Goal: Find specific page/section

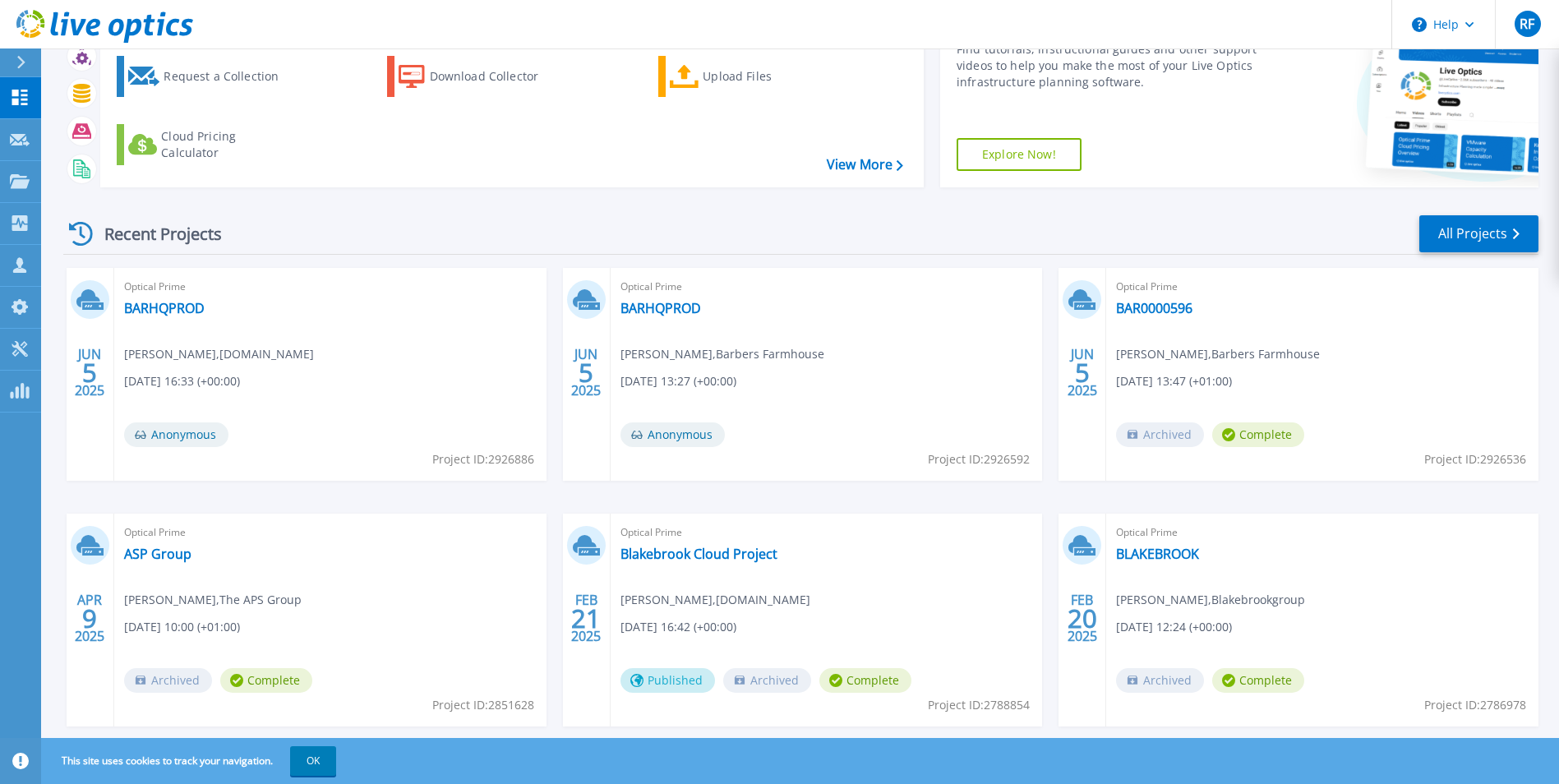
scroll to position [127, 0]
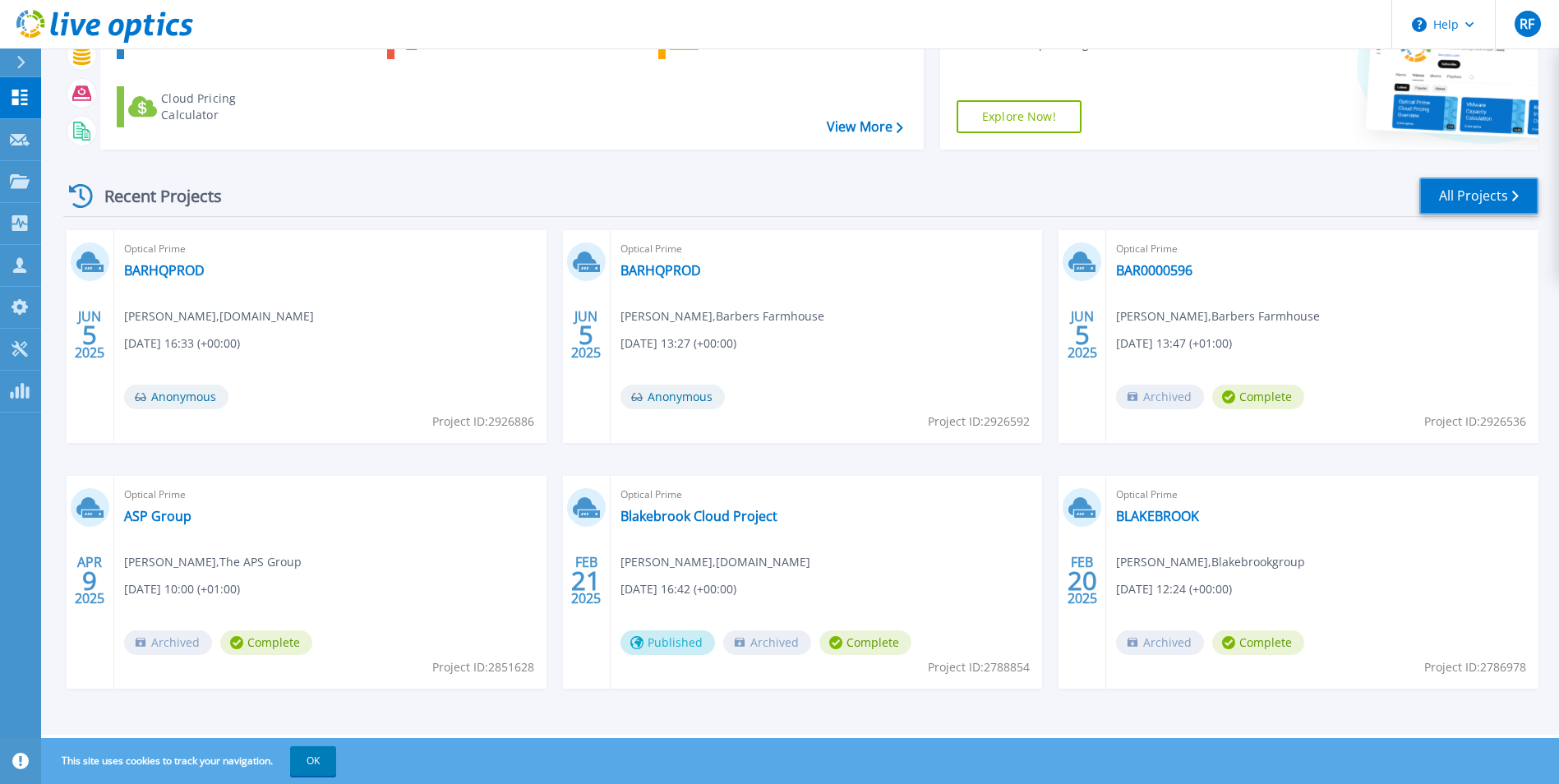
drag, startPoint x: 1504, startPoint y: 205, endPoint x: 1490, endPoint y: 215, distance: 17.2
click at [1503, 205] on link "All Projects" at bounding box center [1479, 196] width 119 height 37
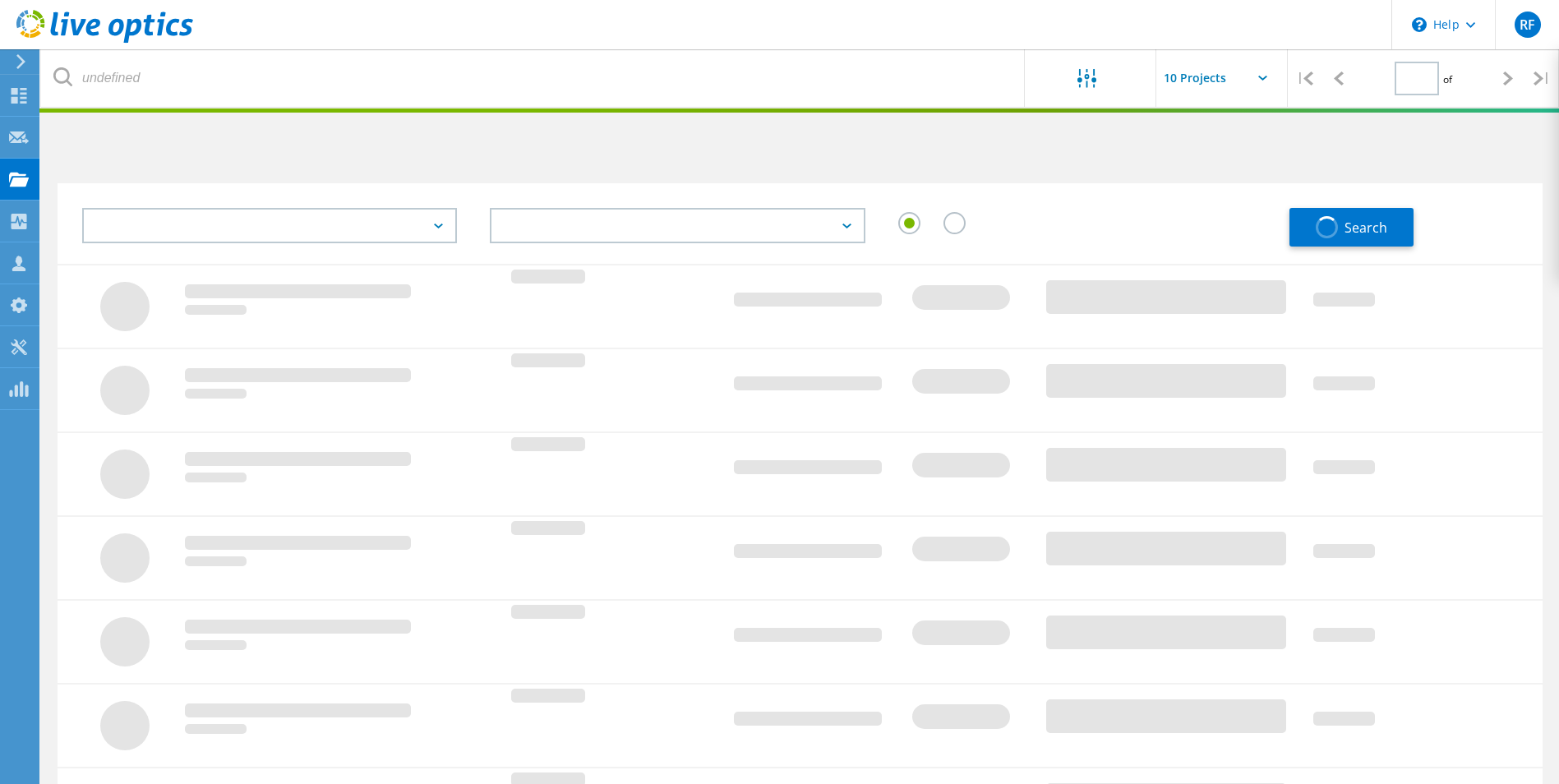
type input "1"
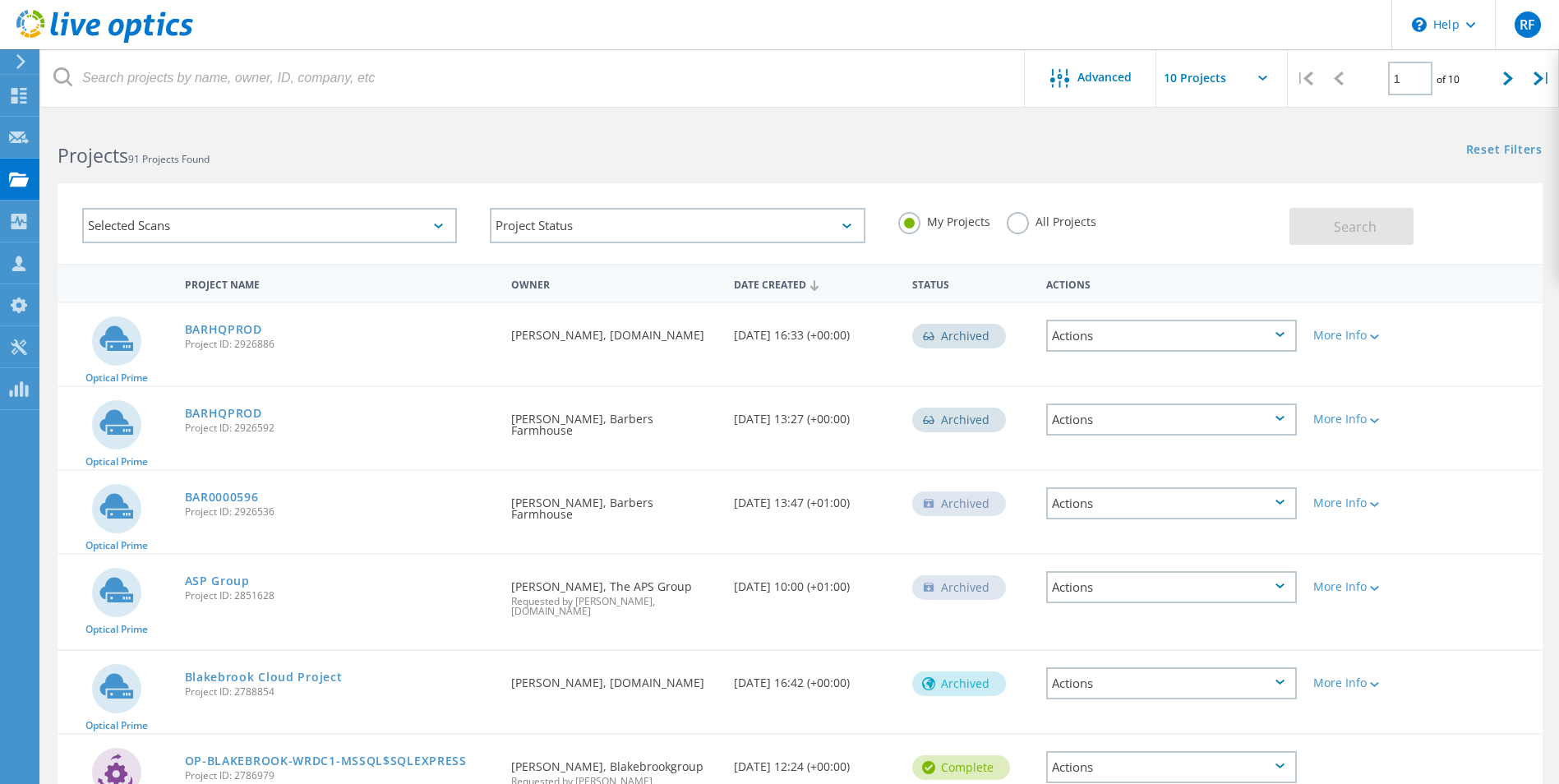
click at [1011, 227] on label "All Projects" at bounding box center [1051, 220] width 90 height 16
click at [0, 0] on input "All Projects" at bounding box center [0, 0] width 0 height 0
click at [232, 226] on div "Selected Scans" at bounding box center [270, 226] width 375 height 36
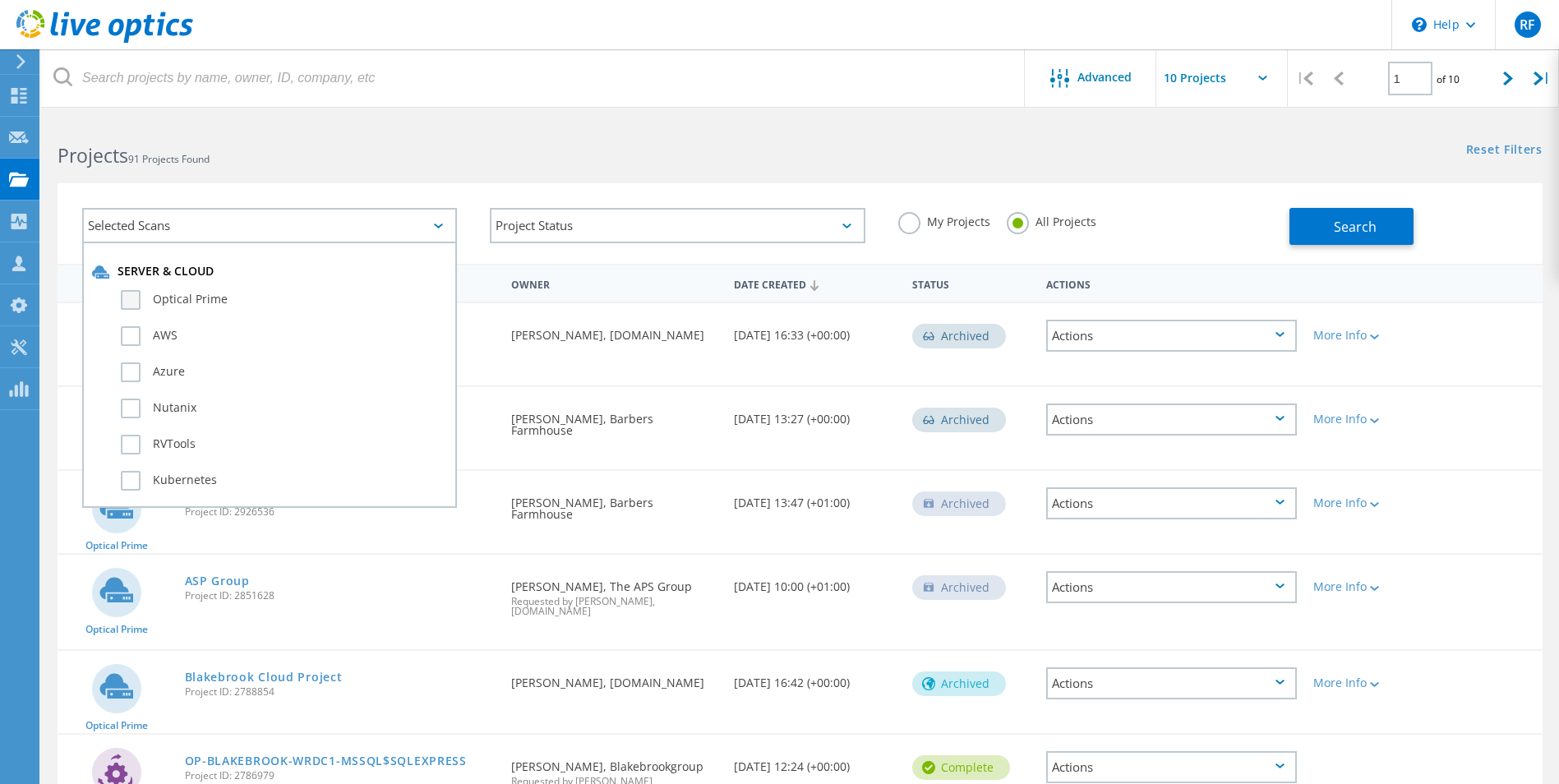
click at [141, 302] on label "Optical Prime" at bounding box center [284, 300] width 326 height 20
click at [0, 0] on input "Optical Prime" at bounding box center [0, 0] width 0 height 0
click at [687, 177] on div "Selected Scans 1 Server & Cloud Optical Prime AWS Azure Nutanix RVTools Kuberne…" at bounding box center [800, 213] width 1518 height 101
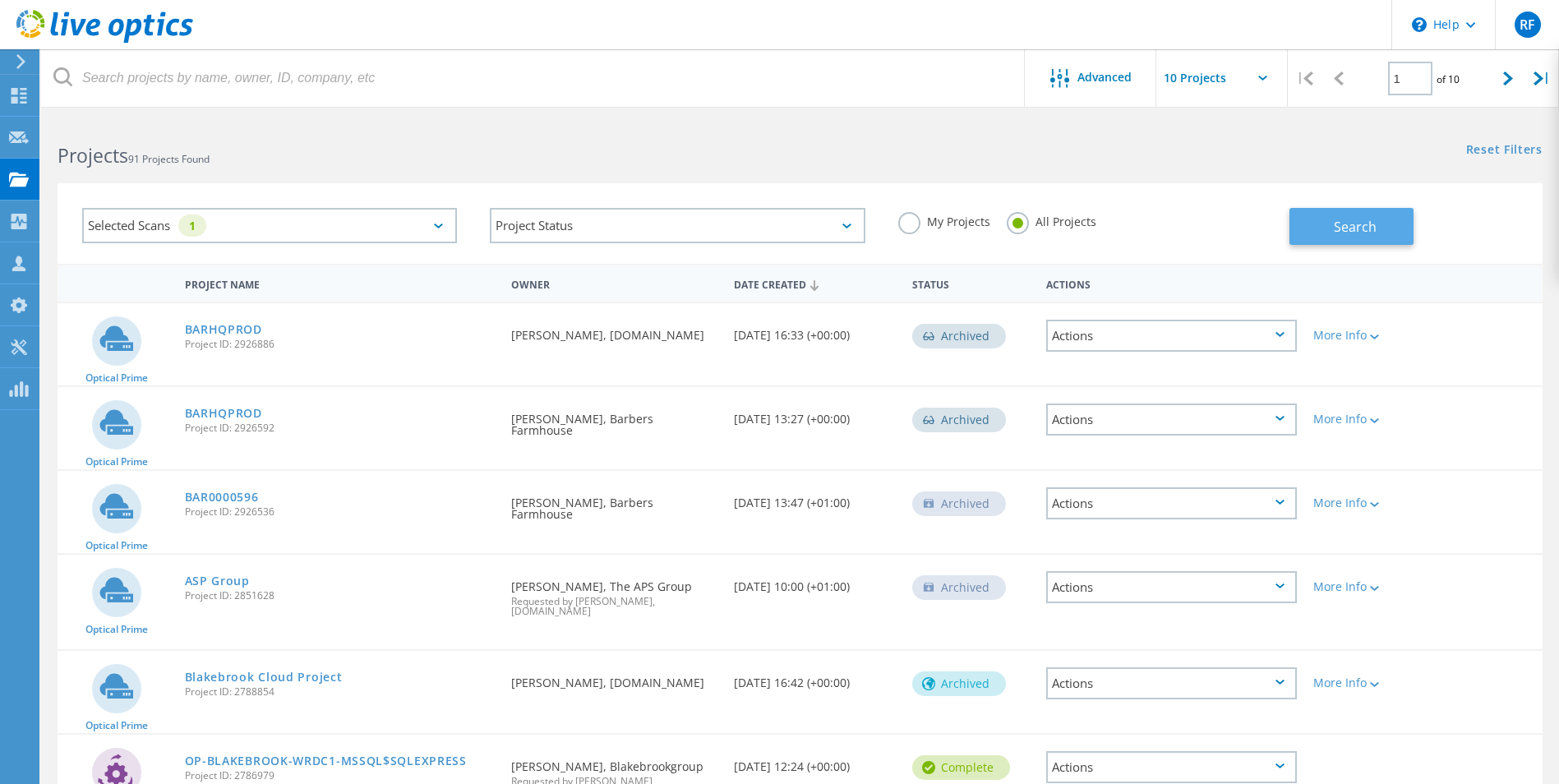
click at [1308, 232] on button "Search" at bounding box center [1352, 226] width 124 height 37
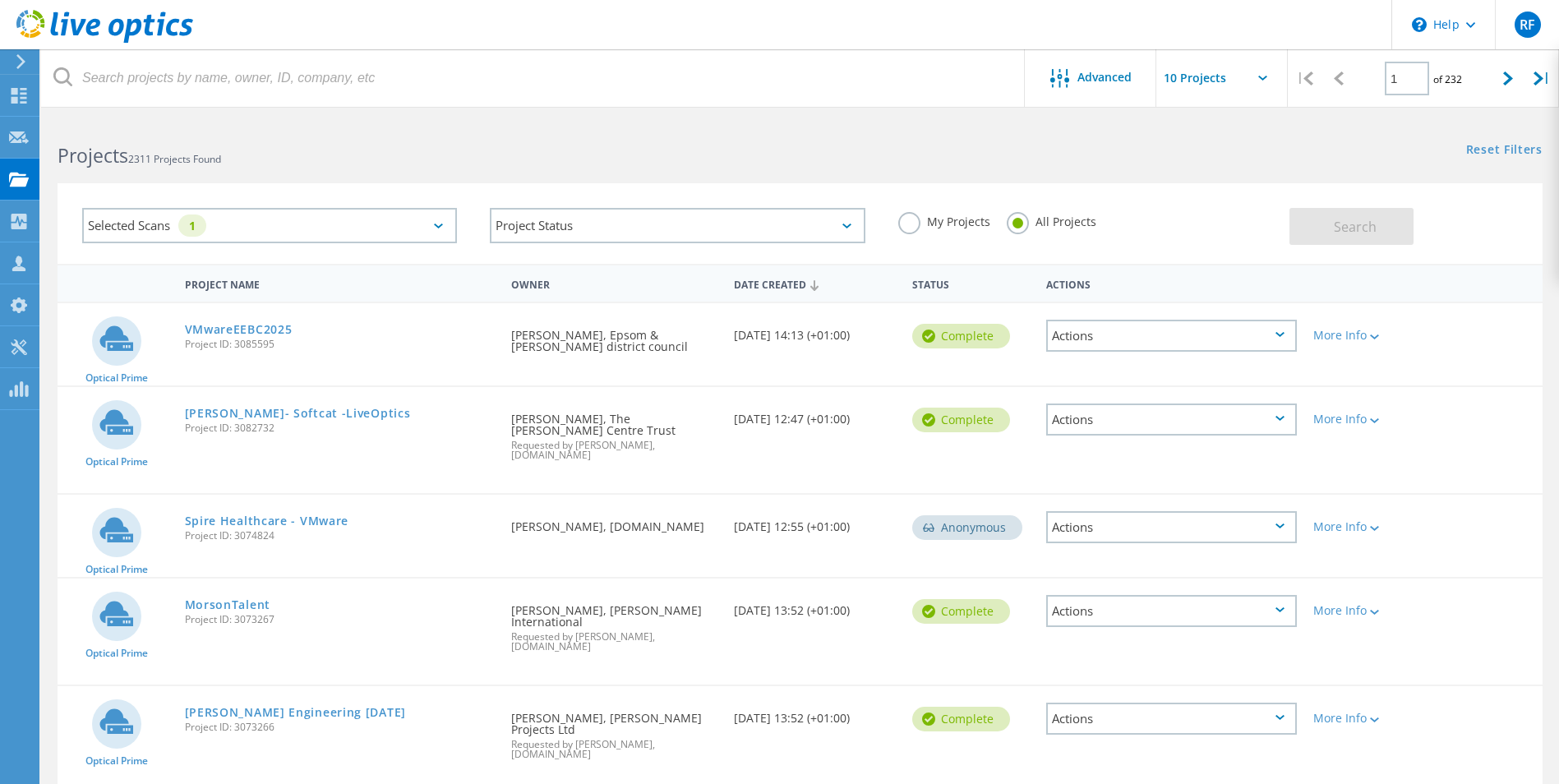
click at [64, 77] on icon at bounding box center [62, 76] width 19 height 19
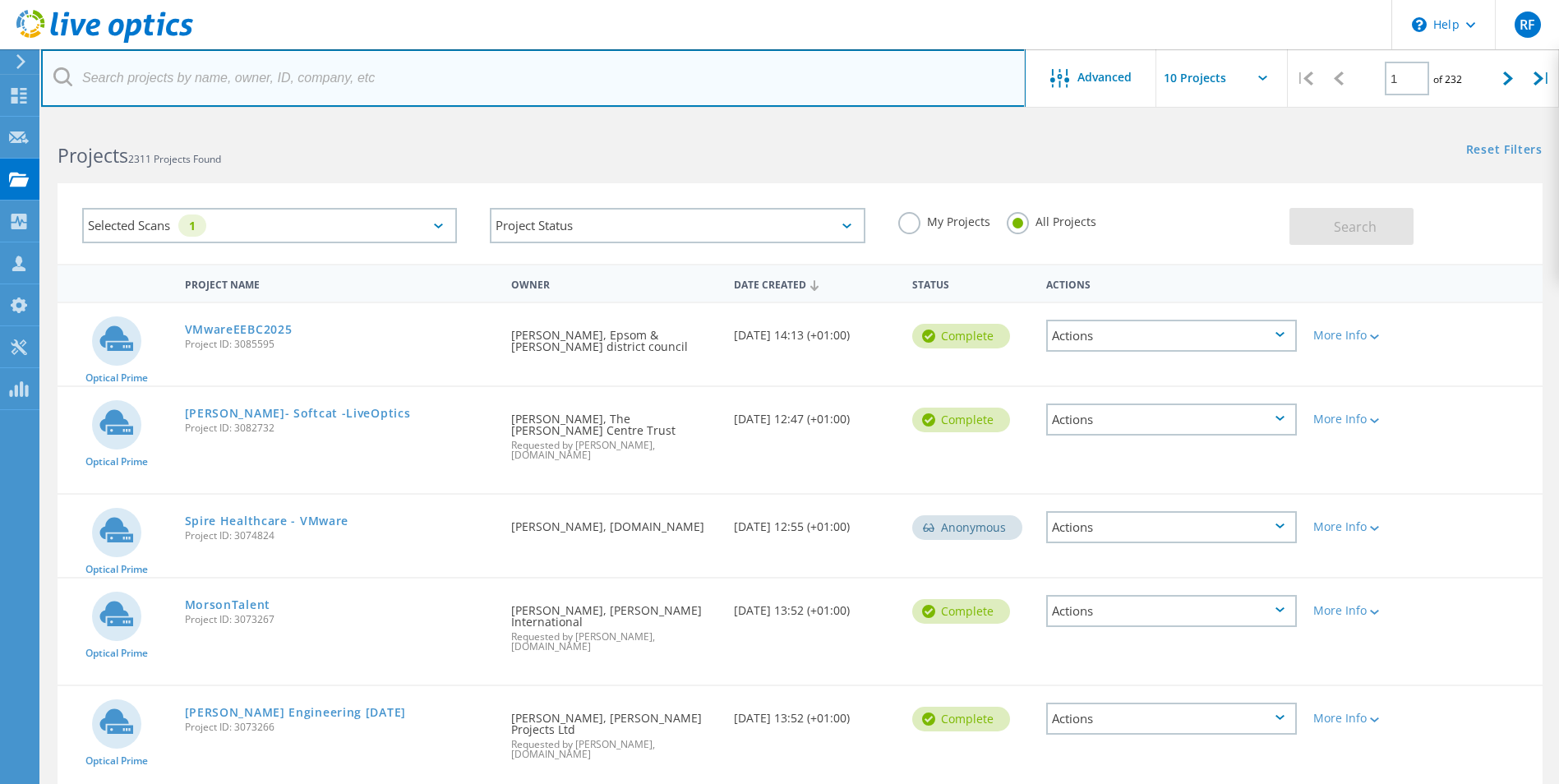
click at [90, 78] on input "text" at bounding box center [533, 77] width 985 height 57
click at [94, 80] on input "breheny" at bounding box center [533, 77] width 985 height 57
click at [134, 79] on input "breheny" at bounding box center [533, 77] width 985 height 57
type input "breheny"
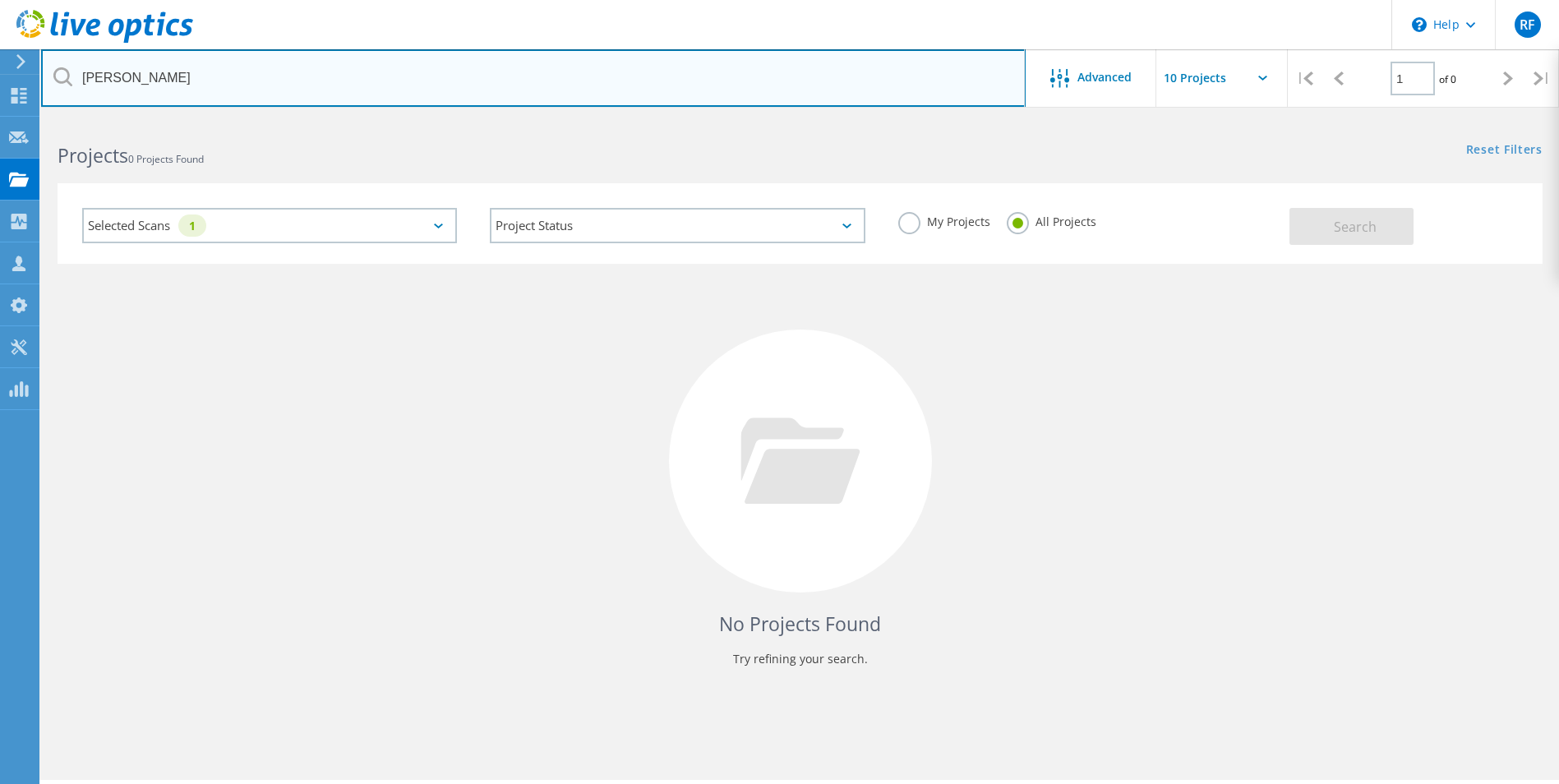
drag, startPoint x: 178, startPoint y: 83, endPoint x: 142, endPoint y: 81, distance: 36.1
click at [158, 85] on input "breheny" at bounding box center [533, 77] width 985 height 57
click at [107, 77] on input "breheny" at bounding box center [533, 77] width 985 height 57
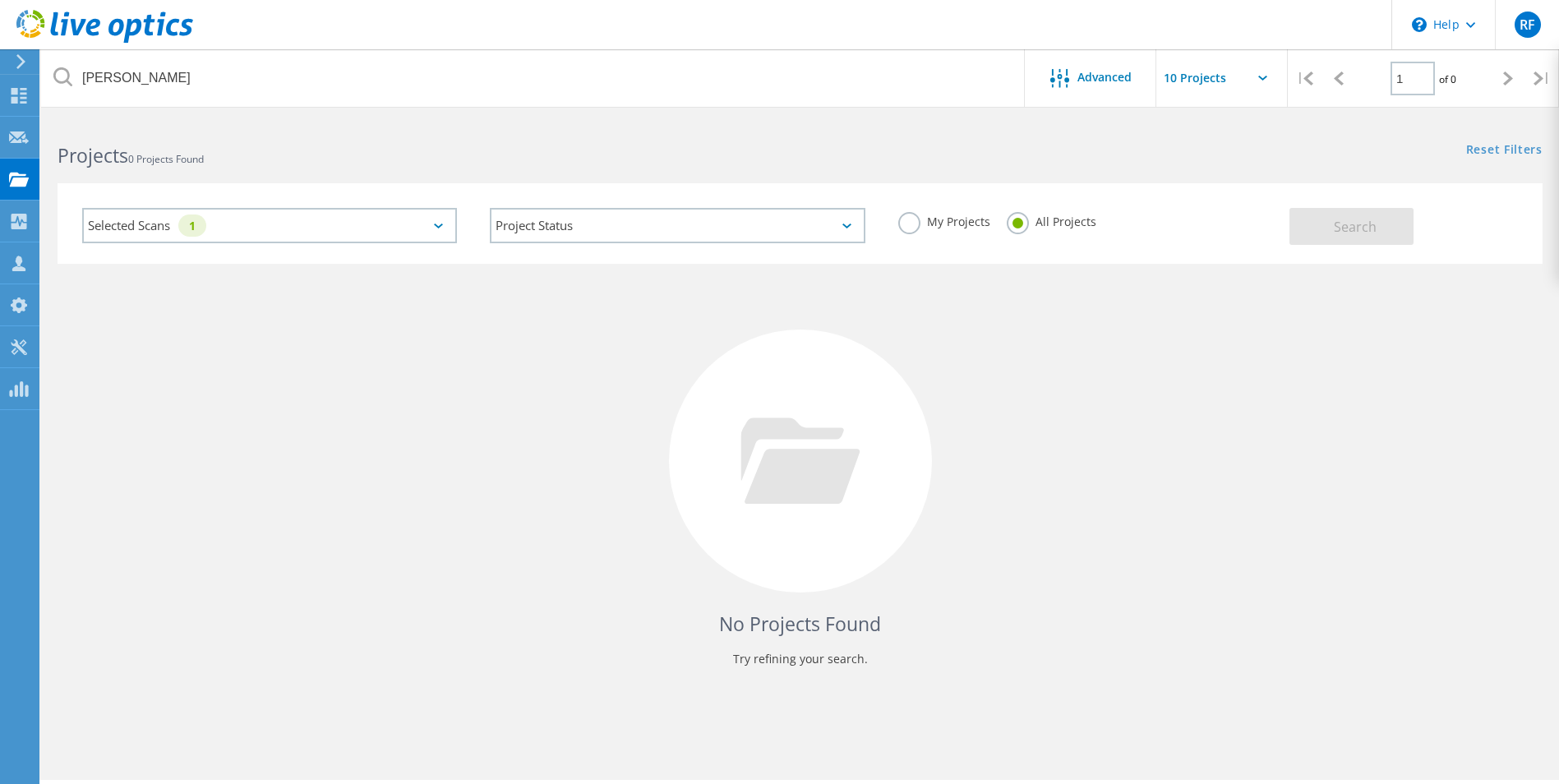
click at [344, 224] on div "Selected Scans 1" at bounding box center [270, 226] width 375 height 36
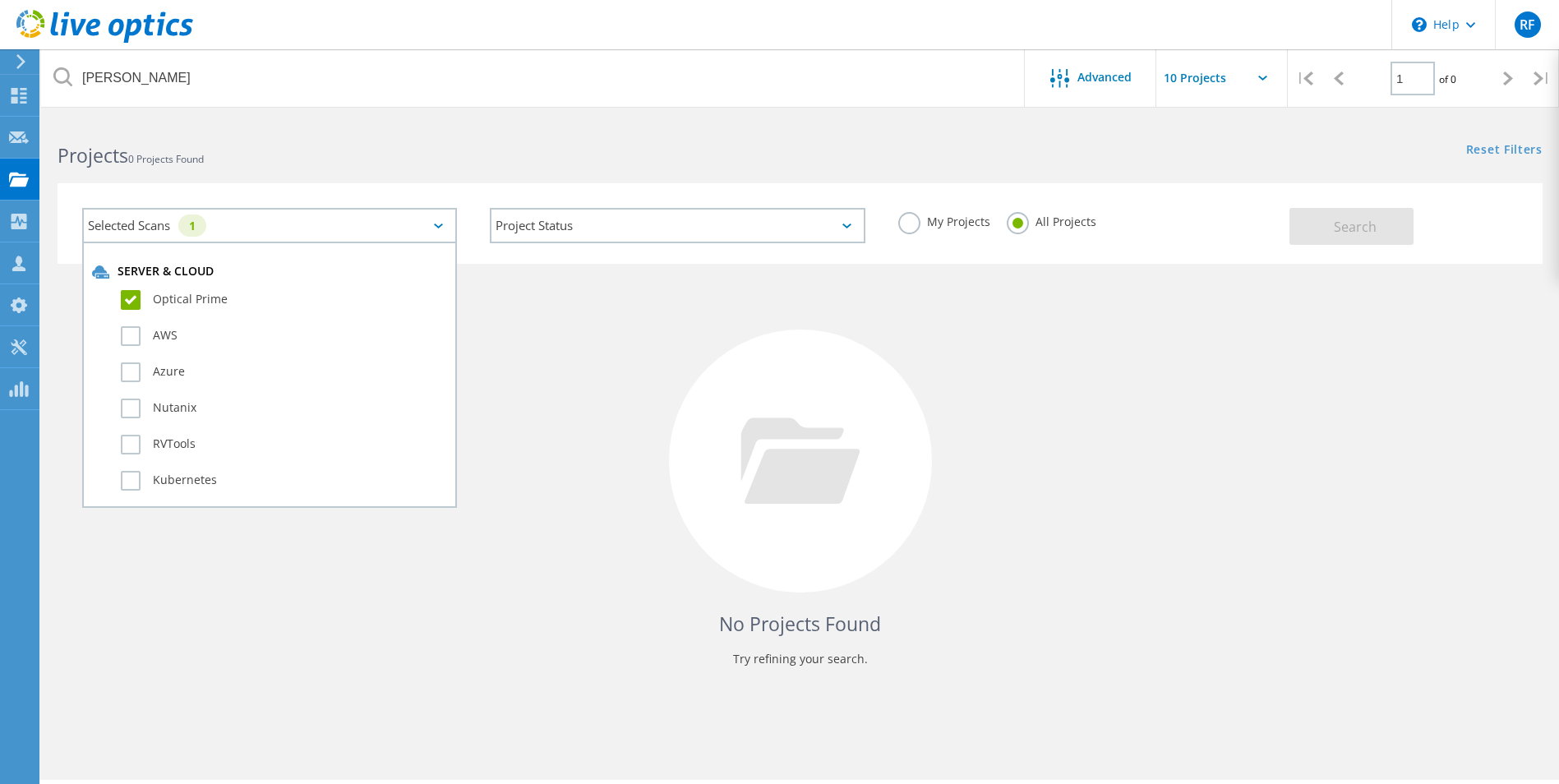
click at [655, 365] on div "No Projects Found Try refining your search." at bounding box center [800, 476] width 1485 height 425
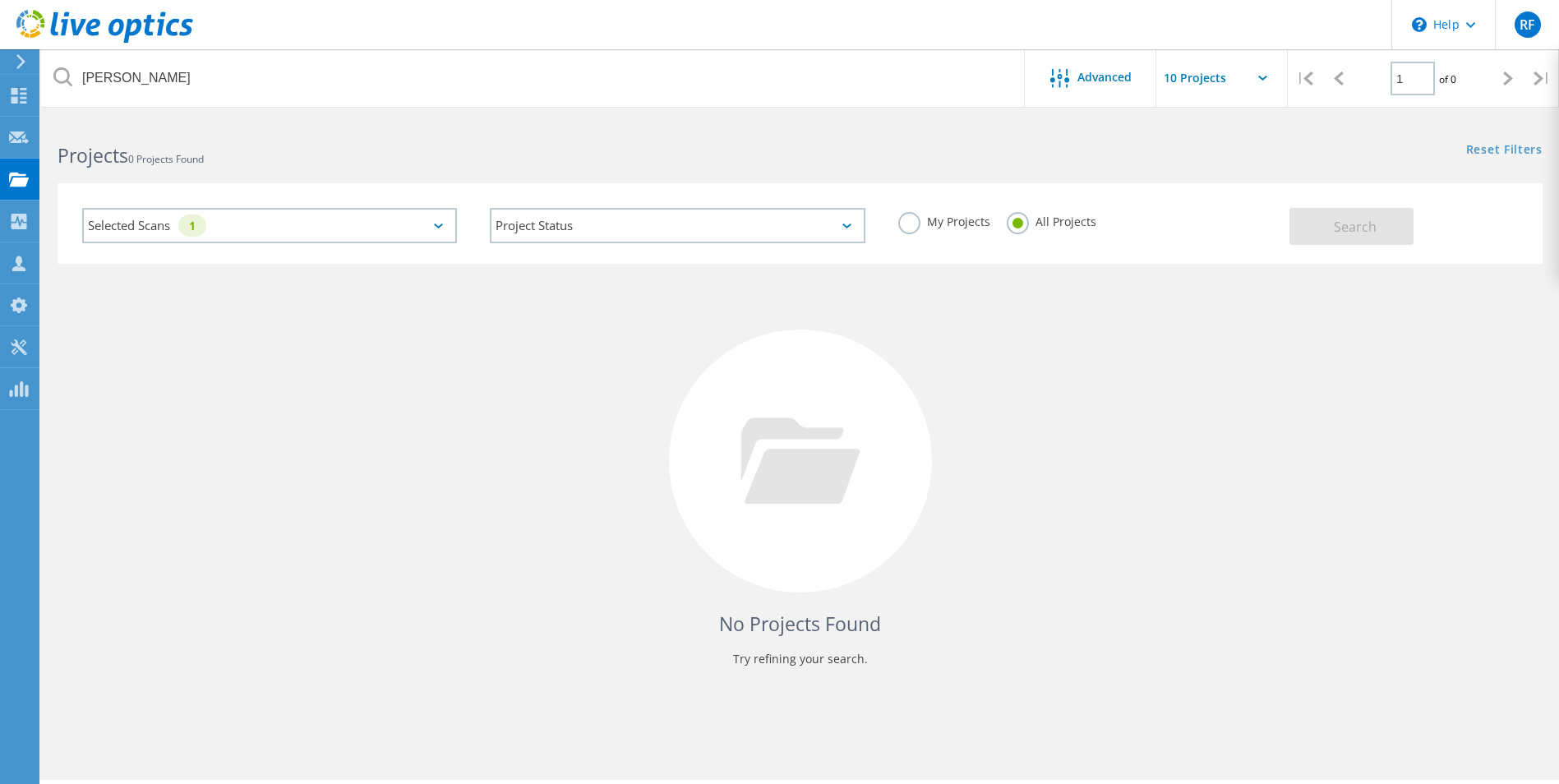
click at [918, 215] on label "My Projects" at bounding box center [944, 220] width 92 height 16
click at [0, 0] on input "My Projects" at bounding box center [0, 0] width 0 height 0
click at [314, 224] on div "Selected Scans 1" at bounding box center [270, 226] width 375 height 36
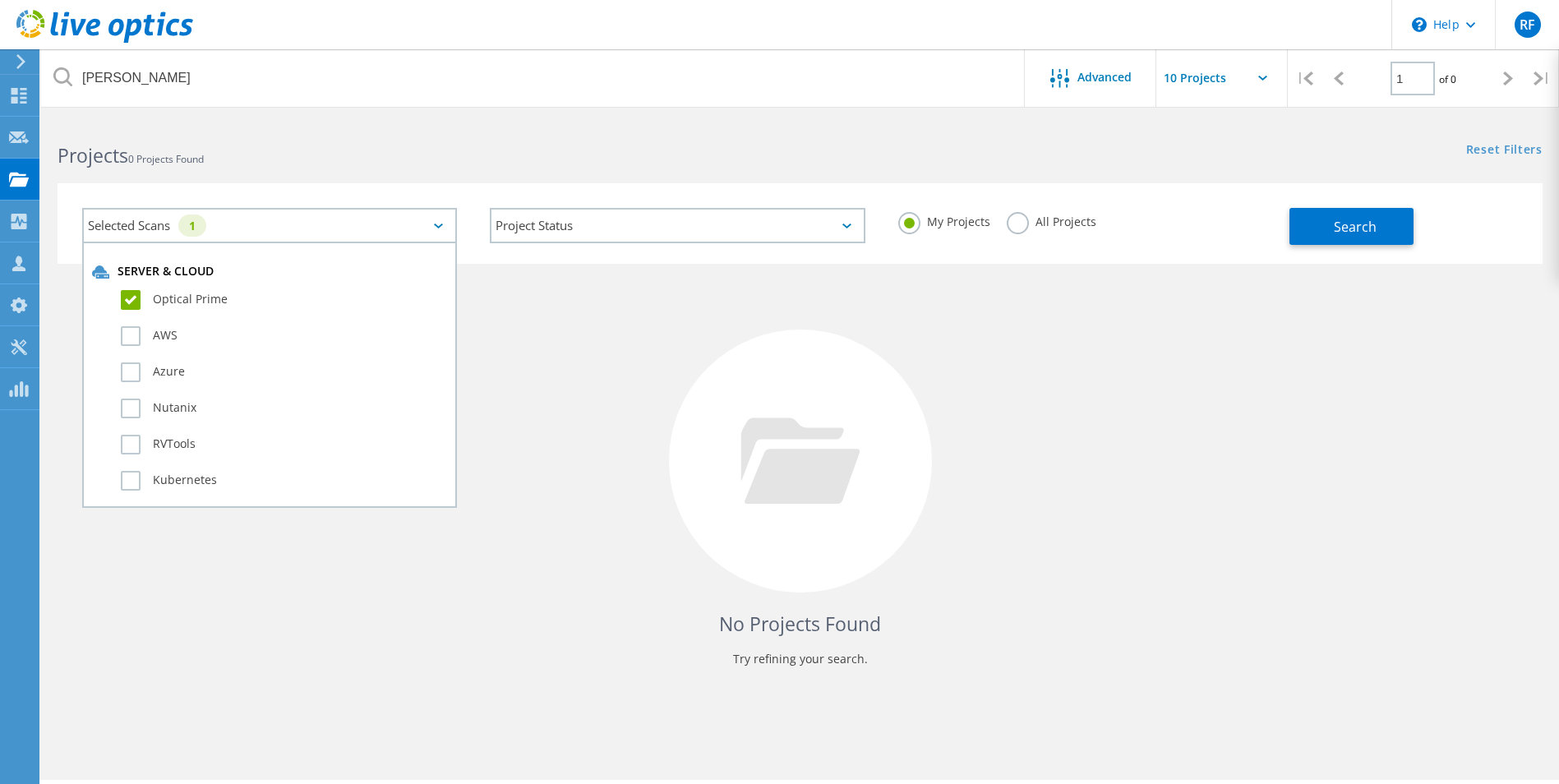
click at [263, 109] on div at bounding box center [779, 110] width 1559 height 4
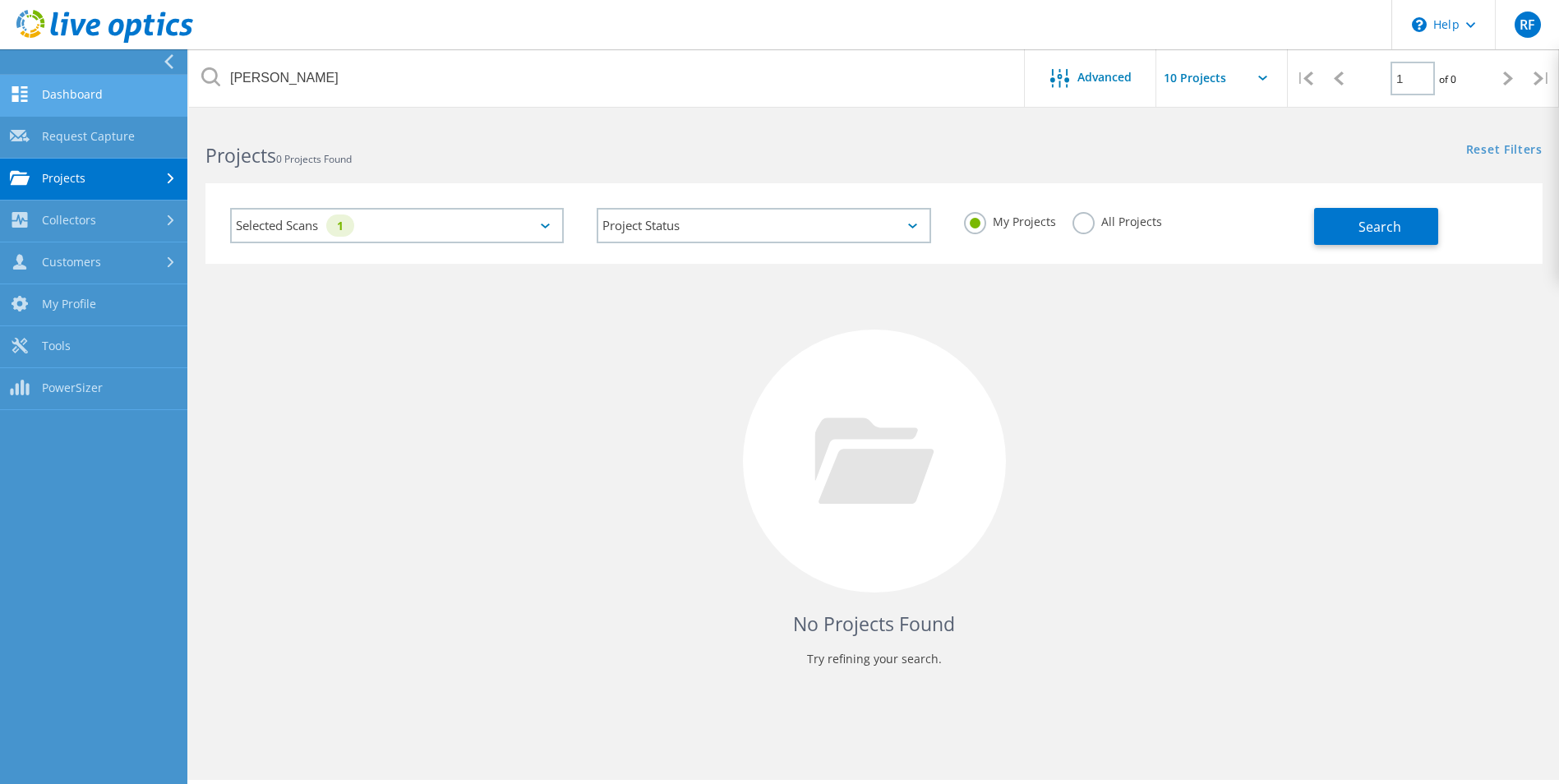
click at [120, 96] on link "Dashboard" at bounding box center [94, 95] width 188 height 42
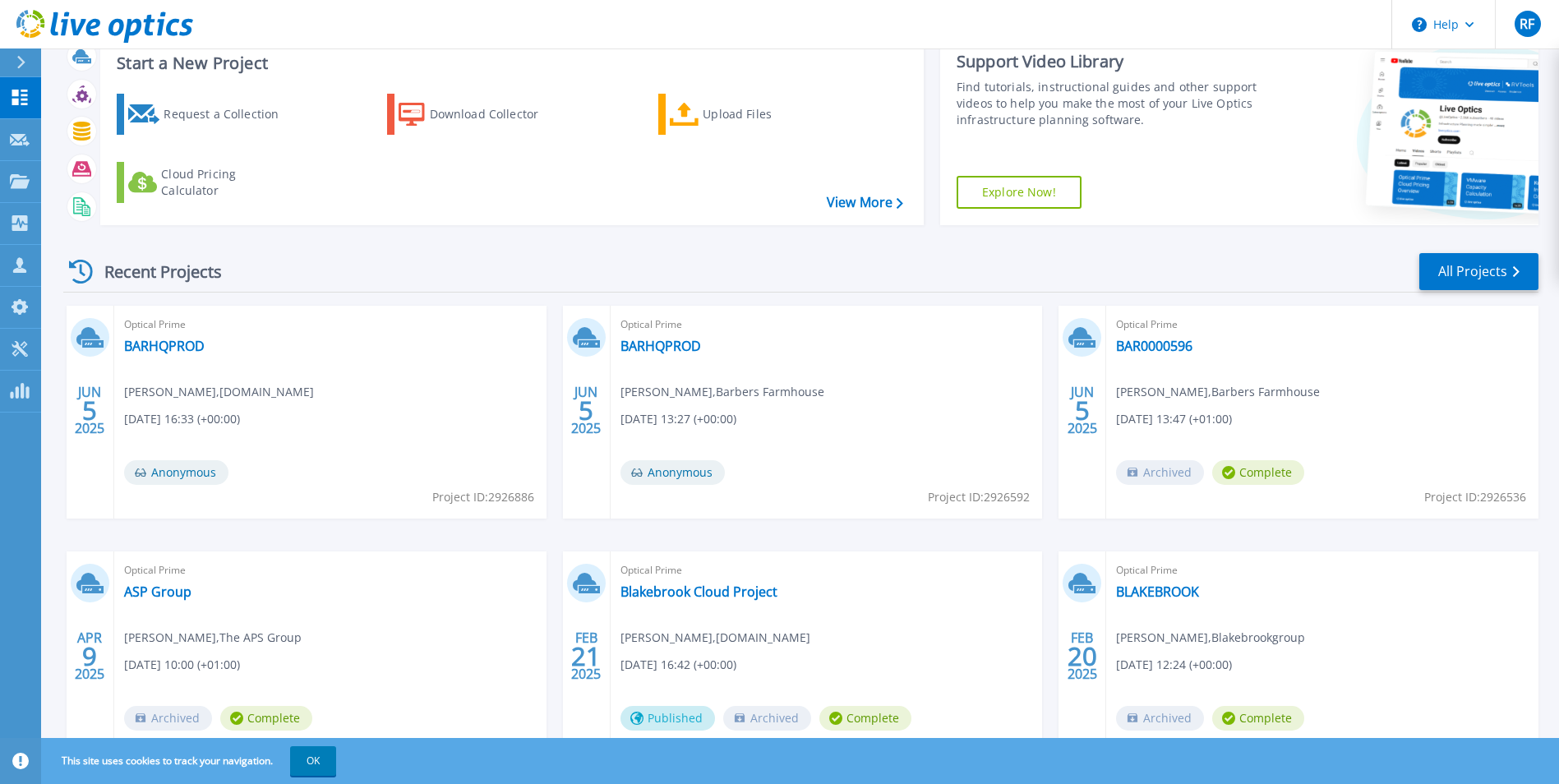
scroll to position [127, 0]
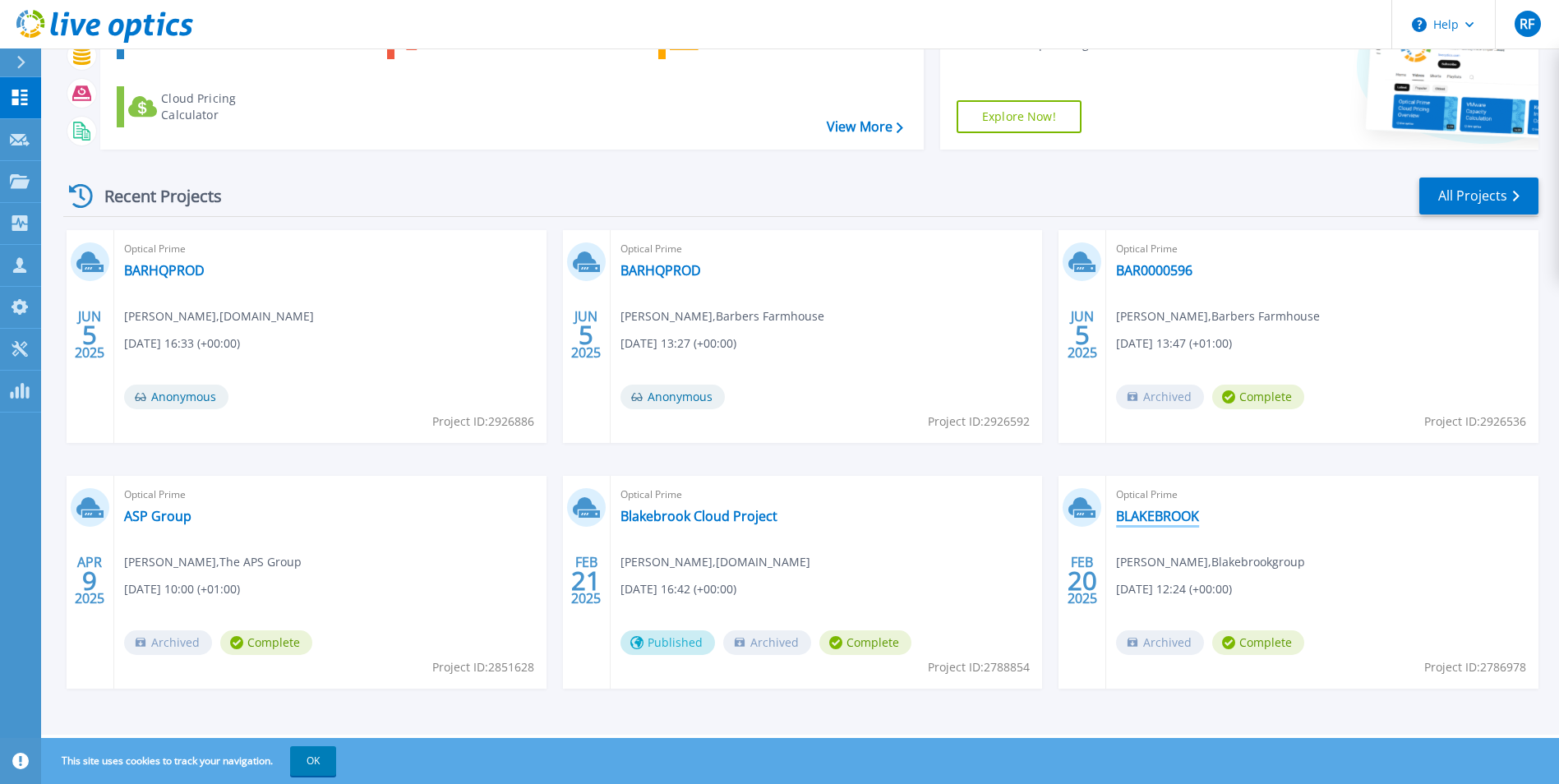
click at [1184, 519] on link "BLAKEBROOK" at bounding box center [1157, 516] width 83 height 17
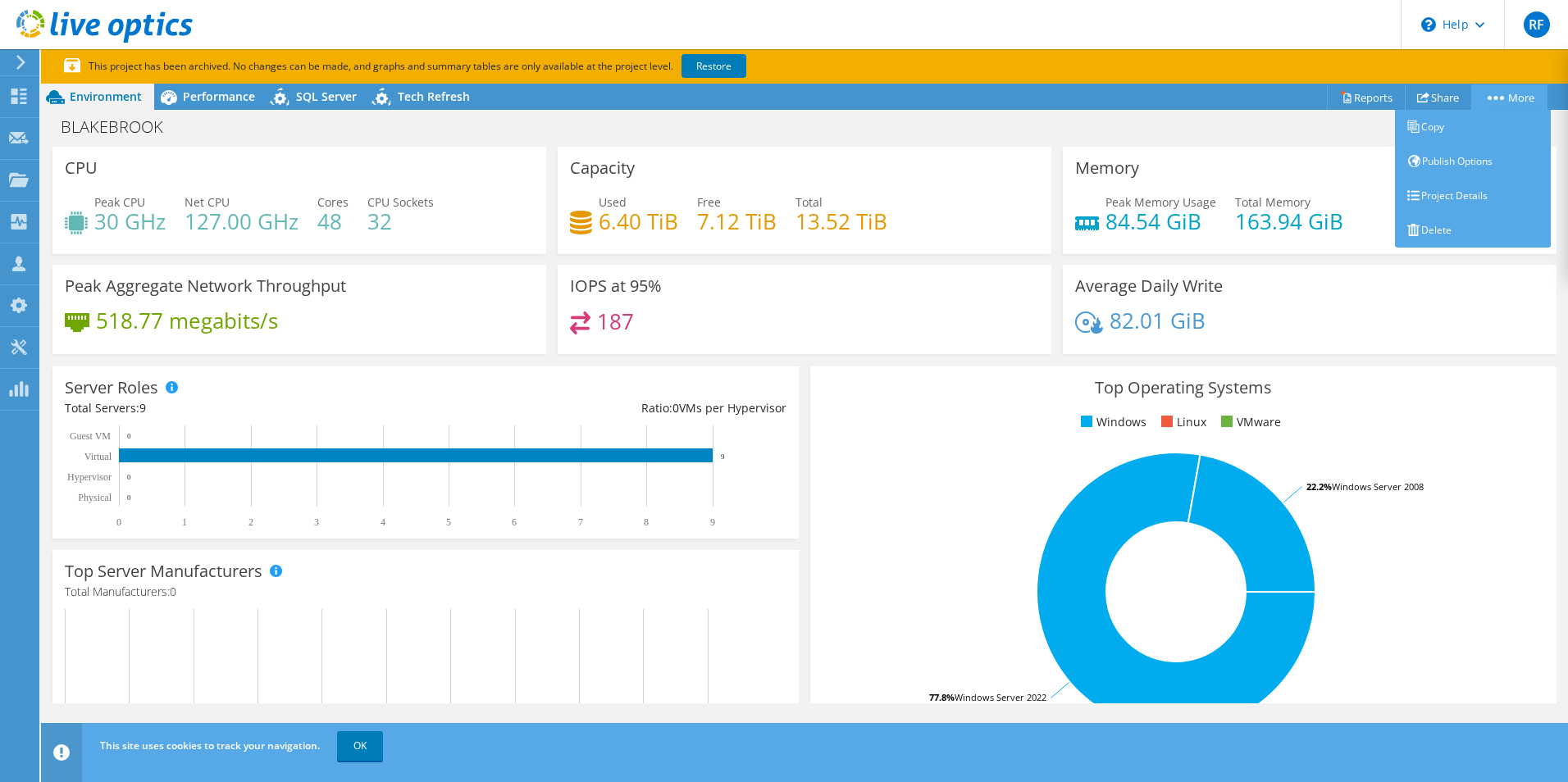
click at [1498, 103] on link "More" at bounding box center [1509, 97] width 76 height 26
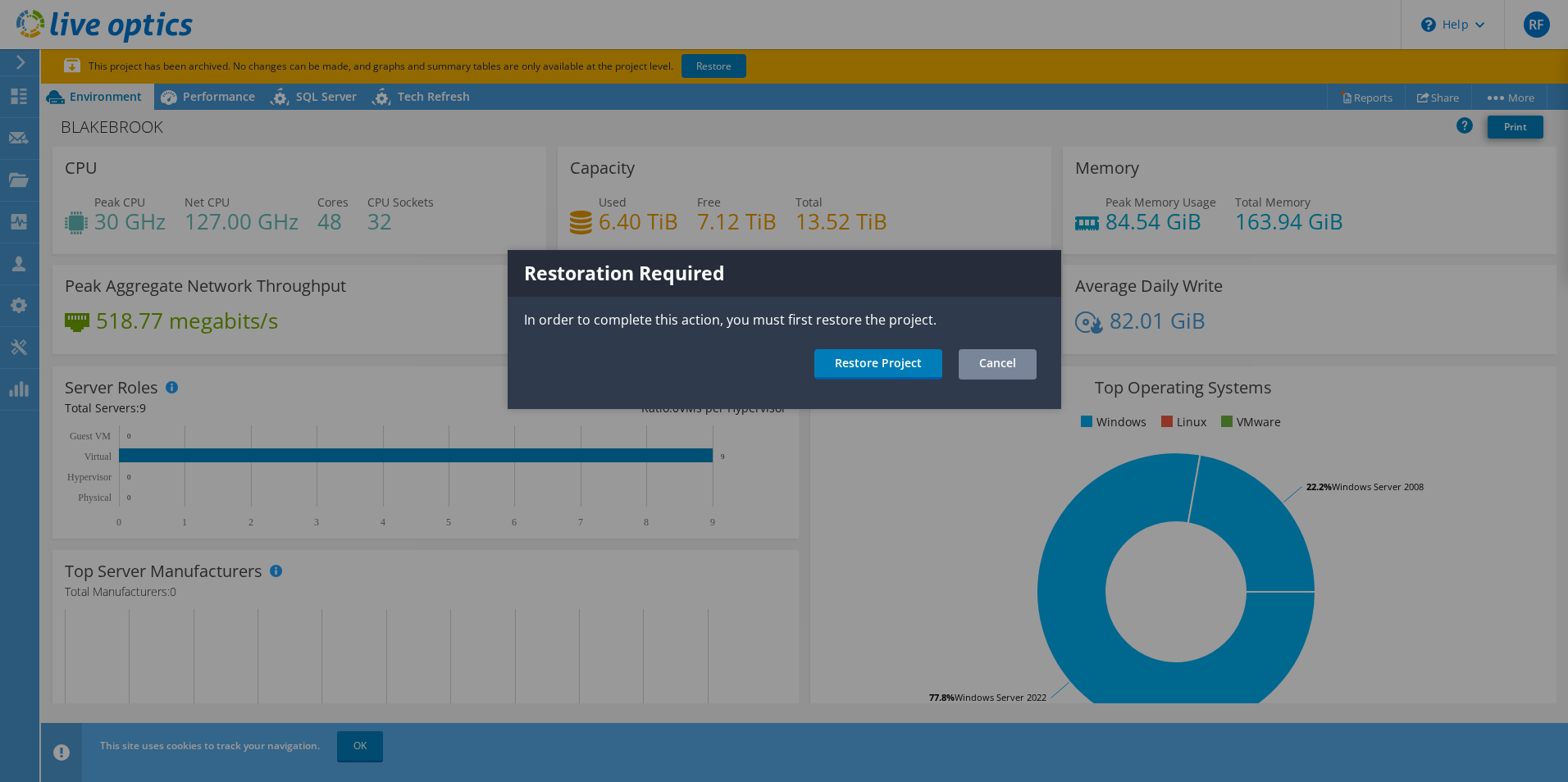
click at [1008, 362] on link "Cancel" at bounding box center [998, 364] width 78 height 31
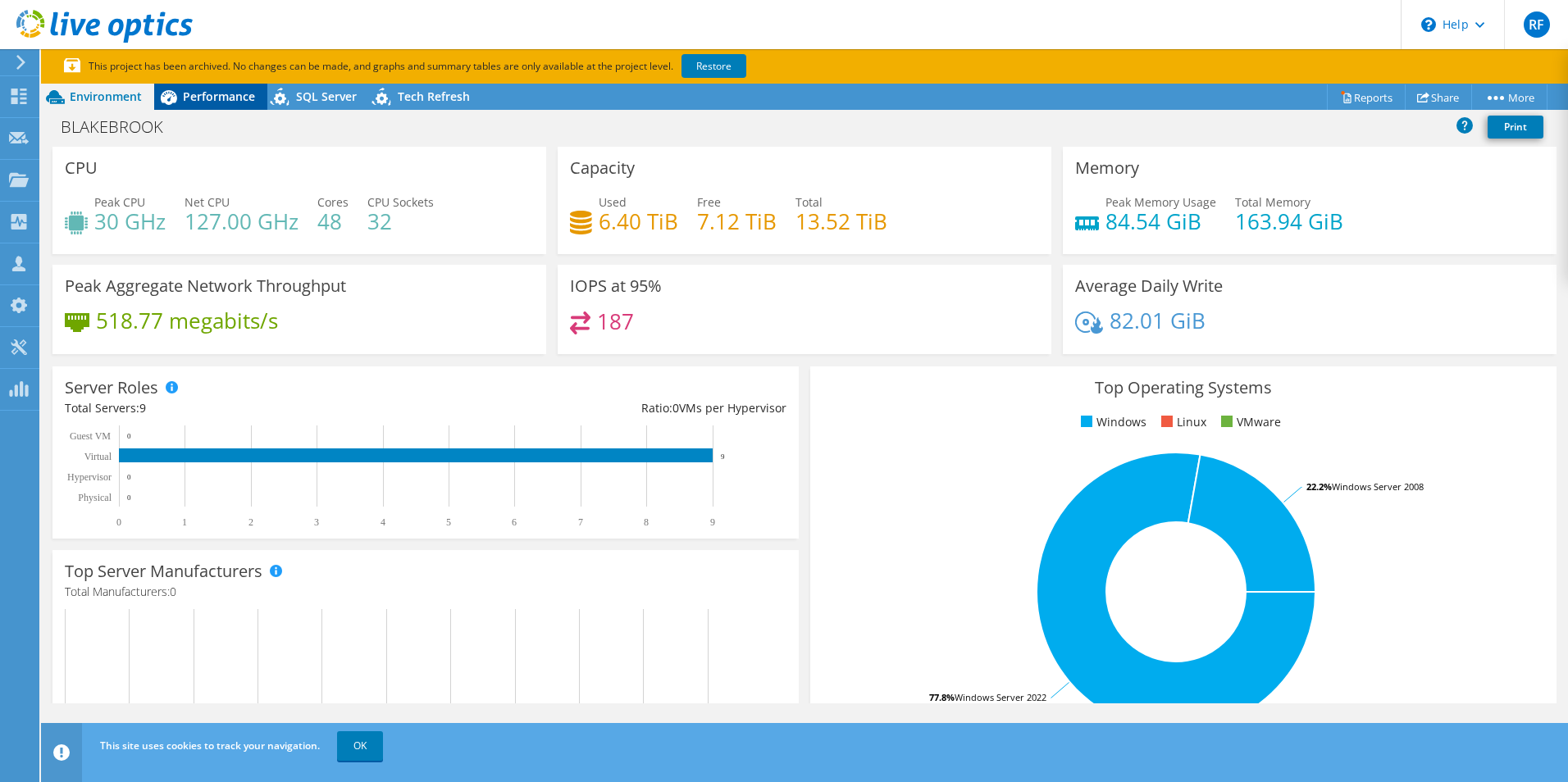
click at [205, 108] on div "Performance" at bounding box center [210, 97] width 113 height 26
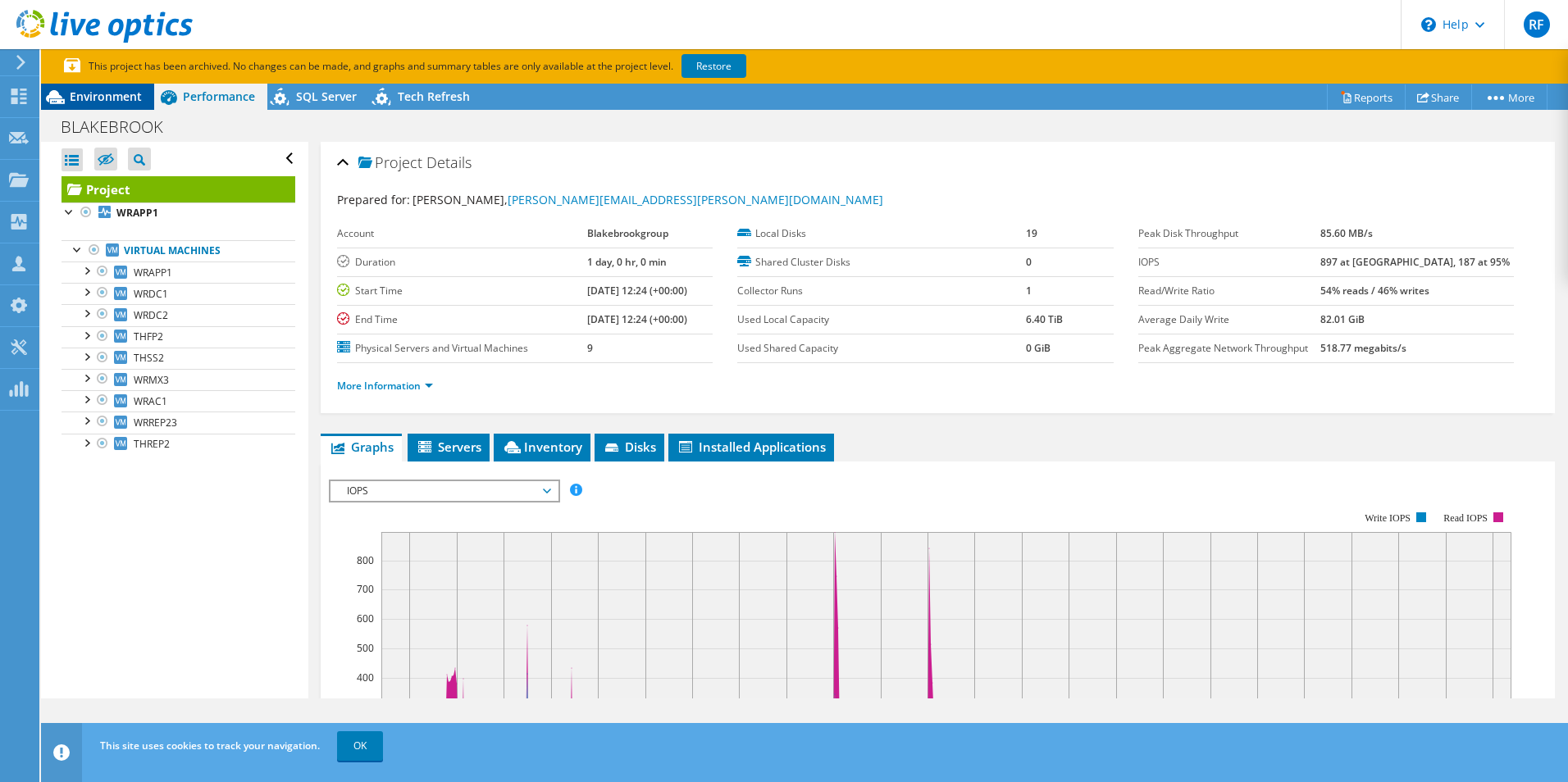
click at [107, 99] on span "Environment" at bounding box center [105, 96] width 72 height 16
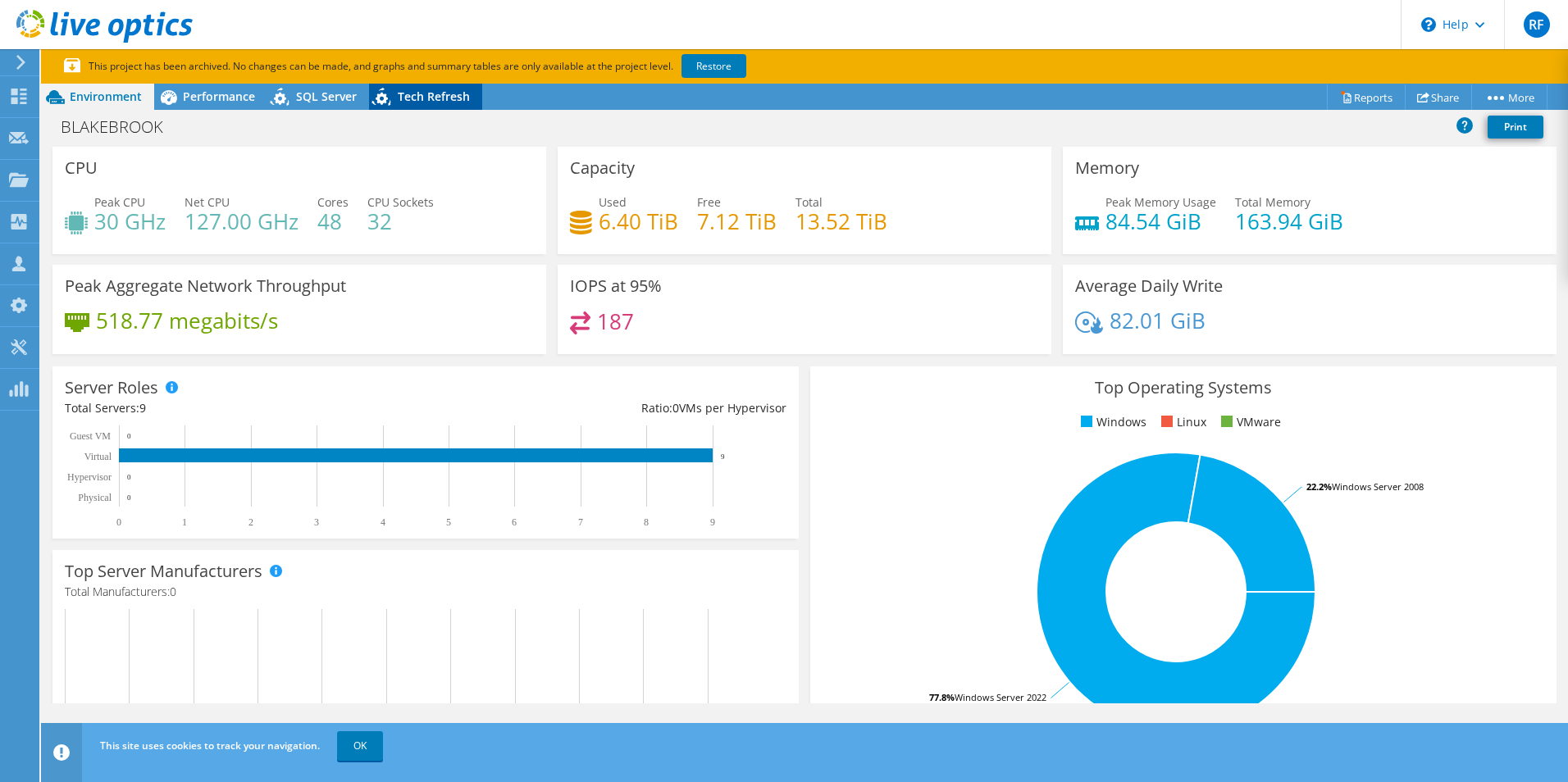
click at [408, 98] on span "Tech Refresh" at bounding box center [433, 96] width 72 height 16
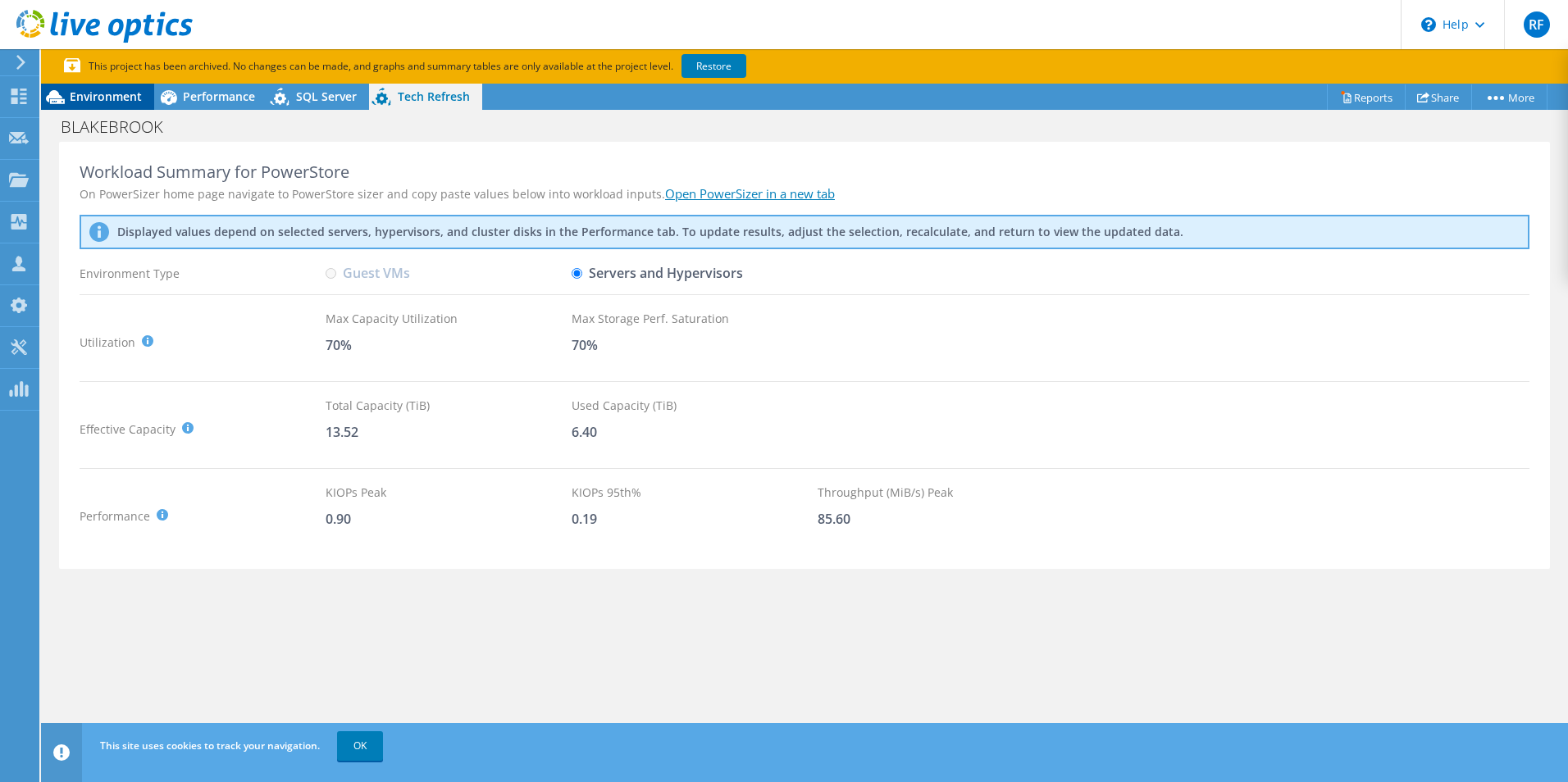
click at [110, 104] on div "Environment" at bounding box center [98, 97] width 113 height 26
